Goal: Navigation & Orientation: Find specific page/section

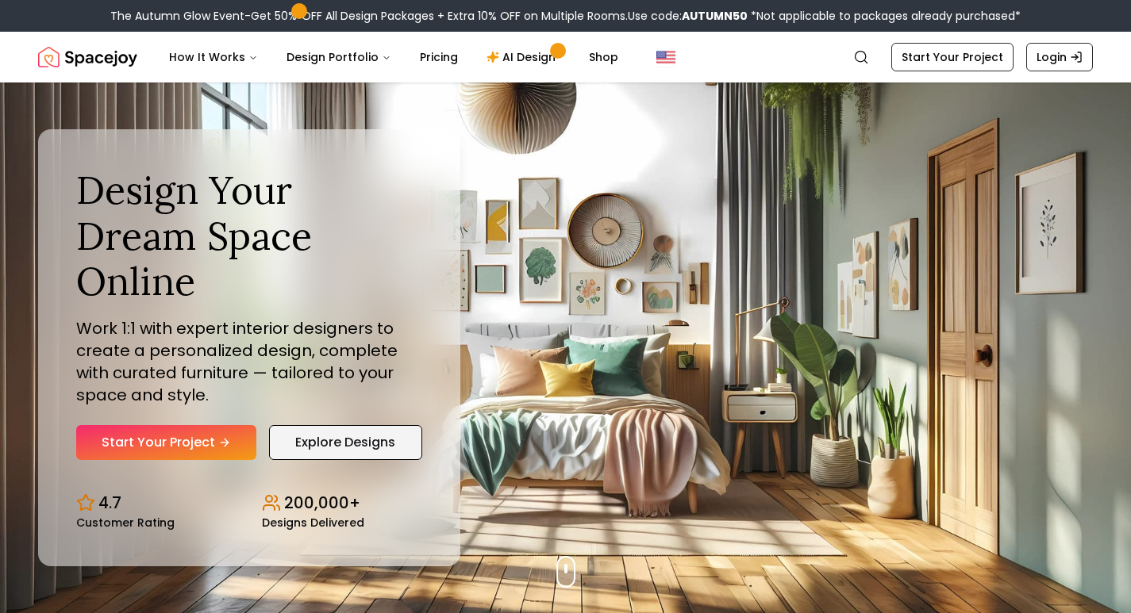
click at [383, 425] on link "Explore Designs" at bounding box center [345, 442] width 153 height 35
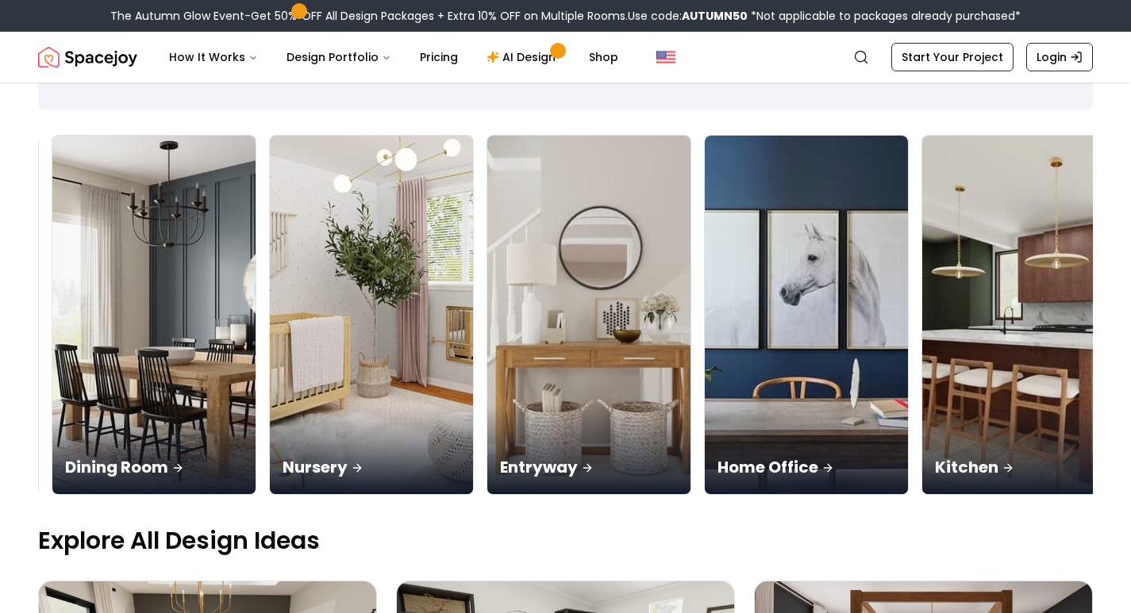
scroll to position [0, 424]
